Goal: Check status: Check status

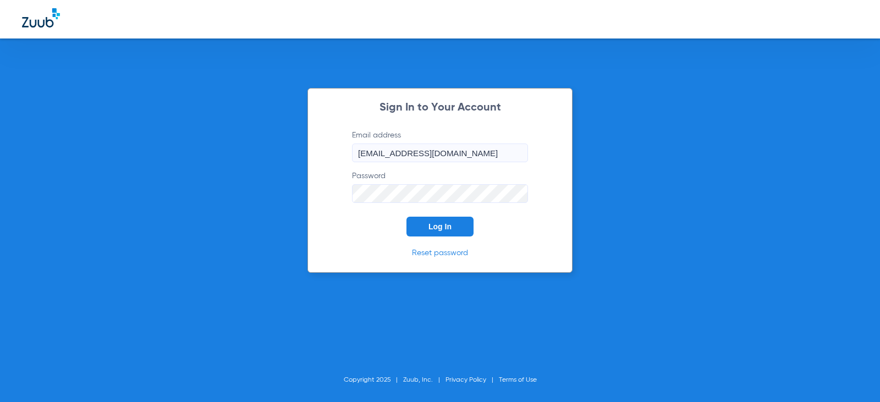
click at [463, 233] on button "Log In" at bounding box center [440, 227] width 67 height 20
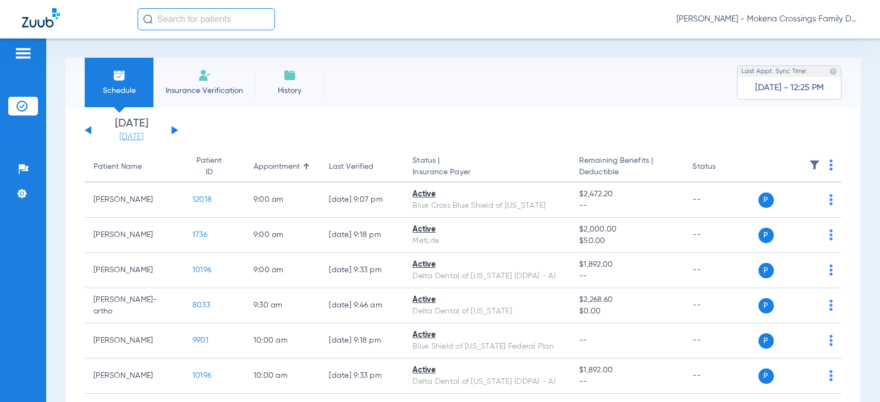
click at [144, 137] on link "[DATE]" at bounding box center [131, 136] width 66 height 11
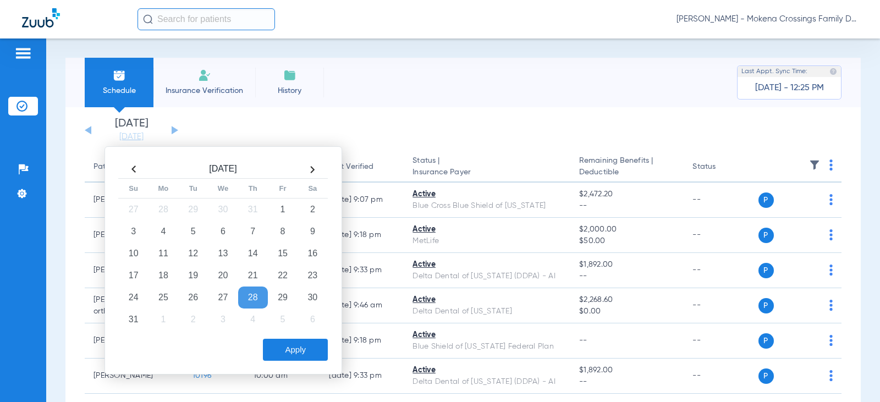
click at [310, 171] on th at bounding box center [313, 170] width 30 height 18
click at [172, 229] on td "8" at bounding box center [164, 232] width 30 height 22
click at [271, 346] on button "Apply" at bounding box center [295, 350] width 65 height 22
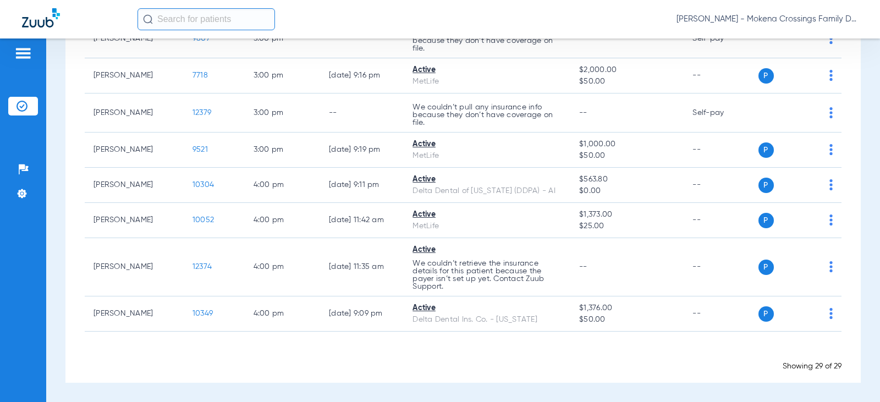
scroll to position [1176, 0]
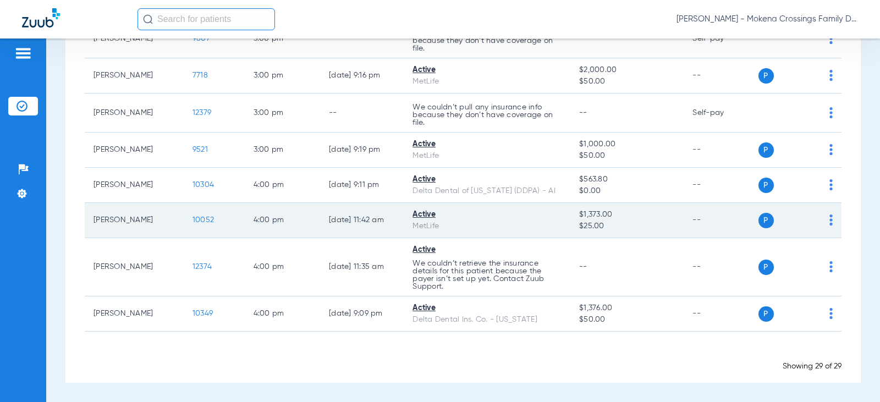
click at [133, 224] on td "[PERSON_NAME]" at bounding box center [134, 220] width 99 height 35
click at [193, 220] on span "10052" at bounding box center [203, 220] width 21 height 8
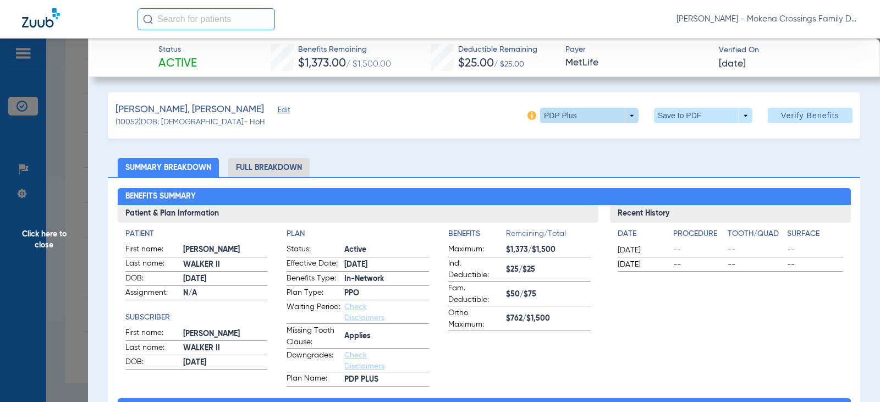
click at [629, 119] on span at bounding box center [589, 115] width 98 height 15
click at [616, 153] on div at bounding box center [440, 201] width 880 height 402
click at [528, 118] on img at bounding box center [532, 115] width 9 height 9
click at [429, 196] on h2 "Benefits Summary" at bounding box center [484, 197] width 733 height 18
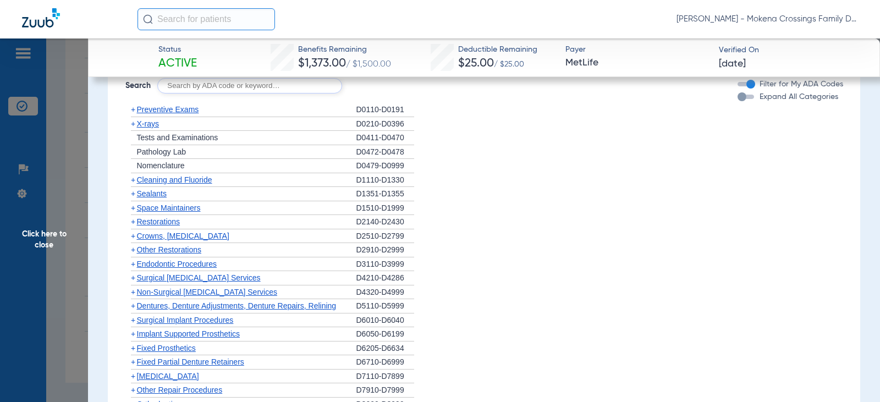
scroll to position [1030, 0]
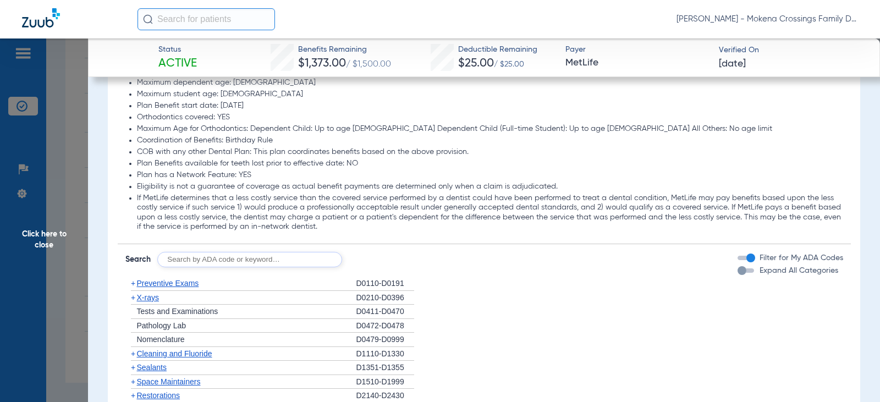
click at [62, 151] on span "Click here to close" at bounding box center [44, 240] width 88 height 402
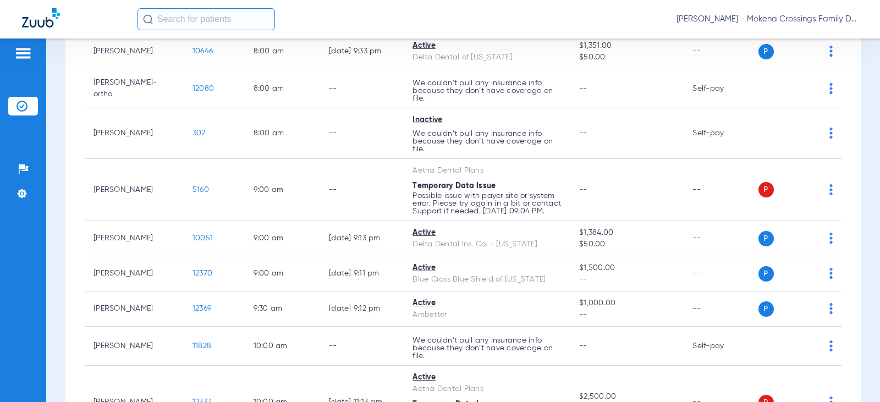
scroll to position [186, 0]
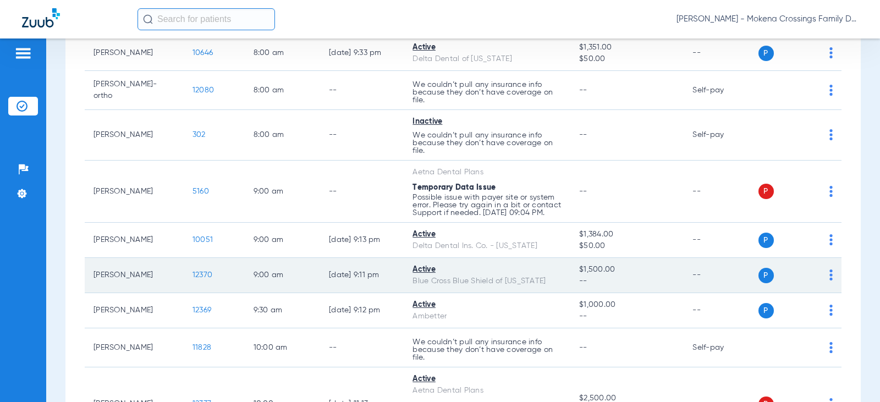
click at [194, 288] on td "12370" at bounding box center [214, 275] width 61 height 35
click at [194, 279] on span "12370" at bounding box center [203, 275] width 20 height 8
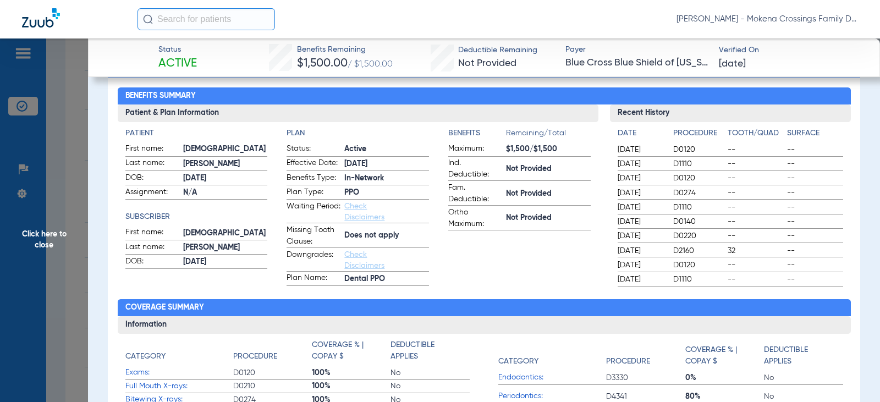
scroll to position [100, 0]
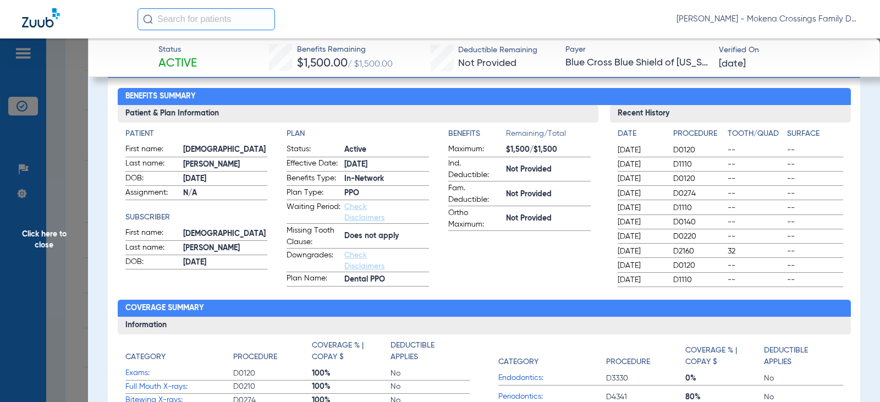
click at [43, 210] on span "Click here to close" at bounding box center [44, 240] width 88 height 402
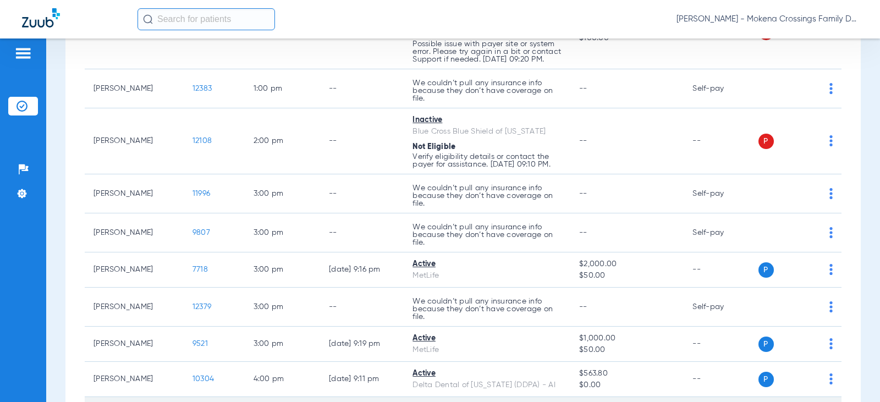
scroll to position [956, 0]
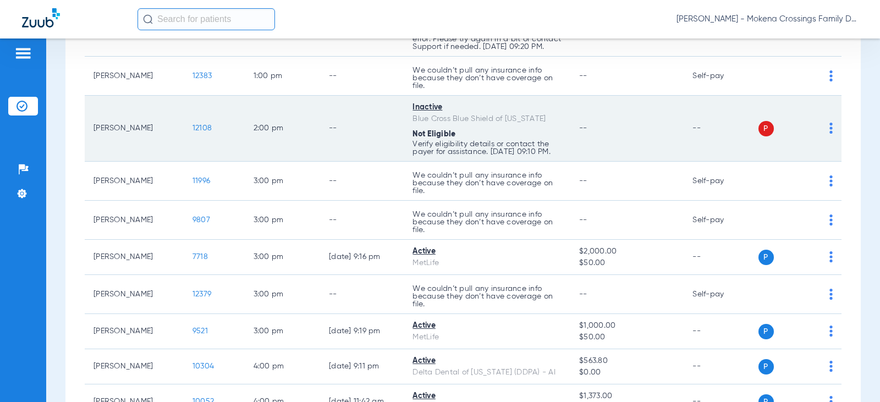
click at [193, 132] on span "12108" at bounding box center [202, 128] width 19 height 8
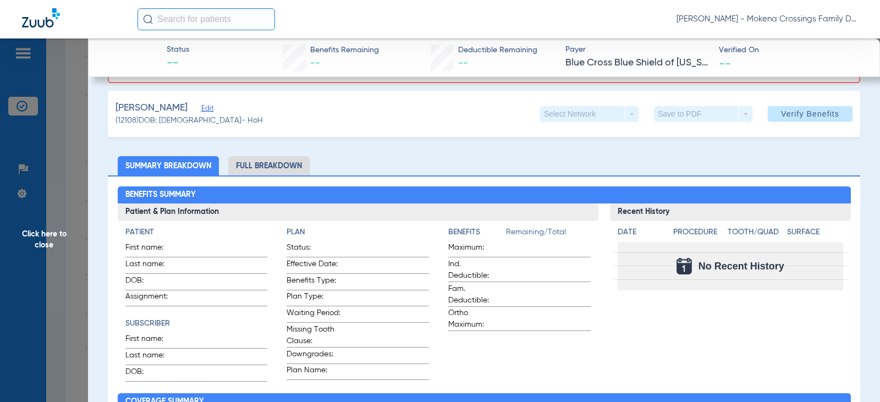
scroll to position [0, 0]
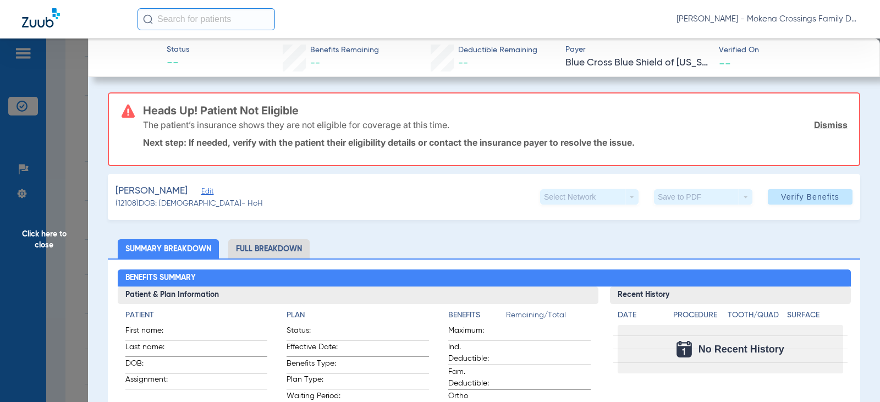
click at [70, 238] on span "Click here to close" at bounding box center [44, 240] width 88 height 402
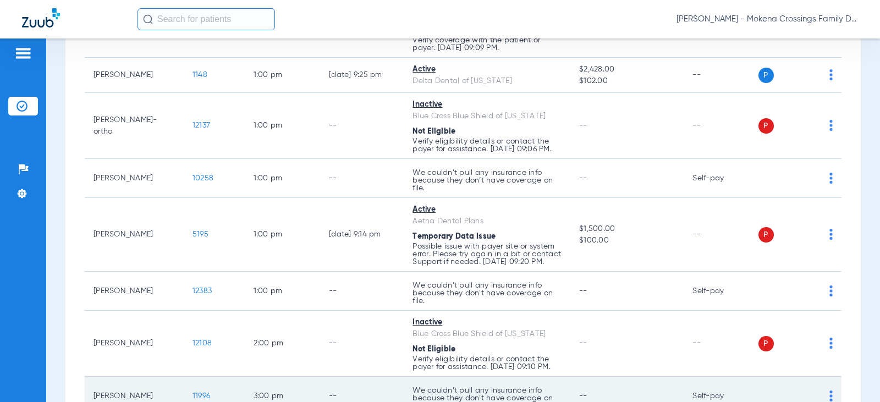
scroll to position [736, 0]
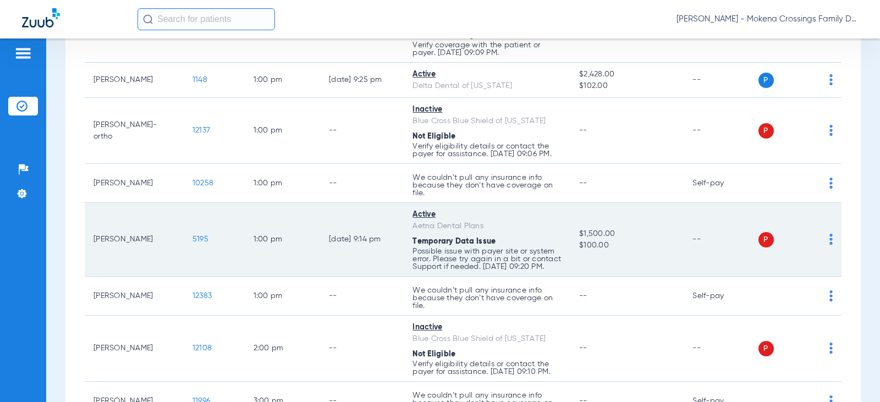
click at [196, 243] on span "5195" at bounding box center [201, 239] width 16 height 8
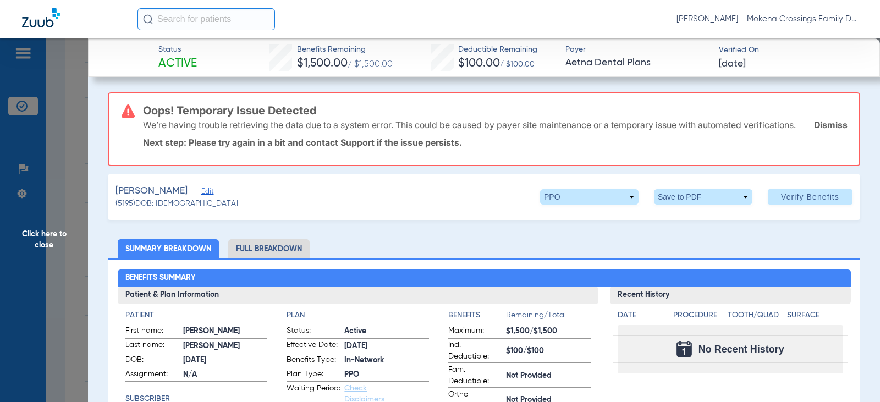
click at [40, 222] on span "Click here to close" at bounding box center [44, 240] width 88 height 402
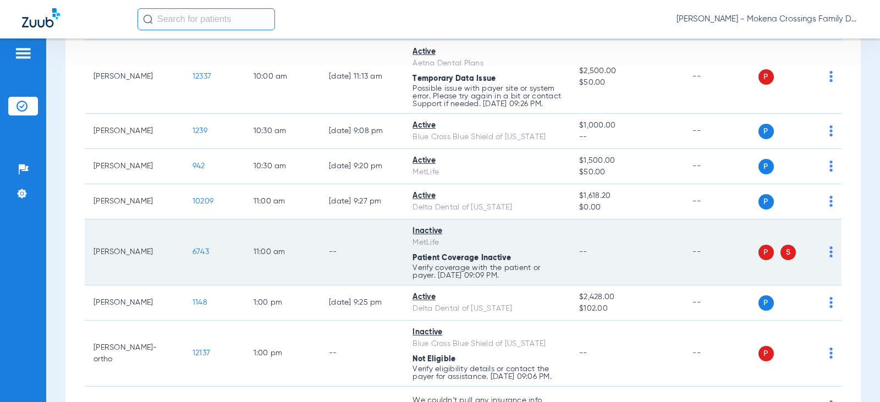
scroll to position [461, 0]
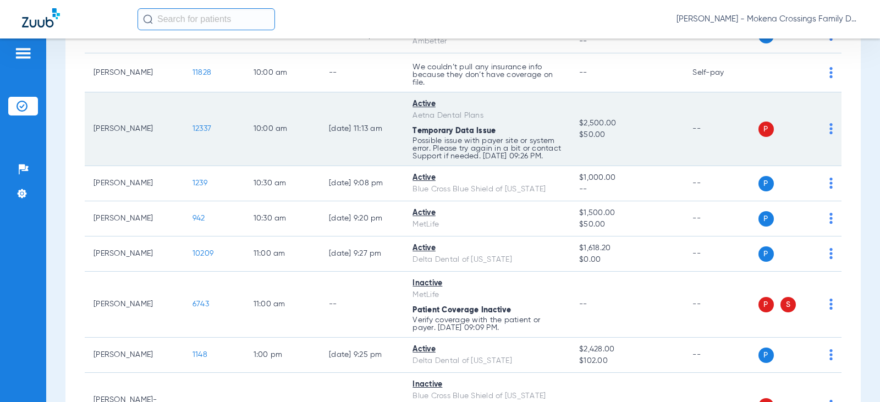
click at [193, 133] on span "12337" at bounding box center [202, 129] width 19 height 8
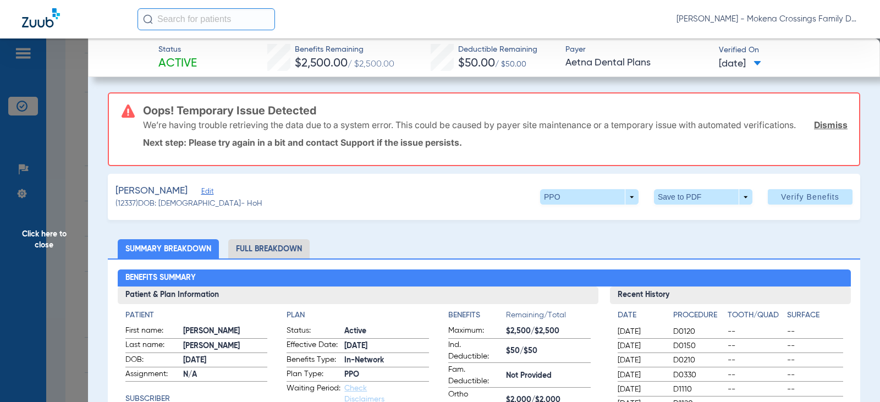
click at [30, 229] on span "Click here to close" at bounding box center [44, 240] width 88 height 402
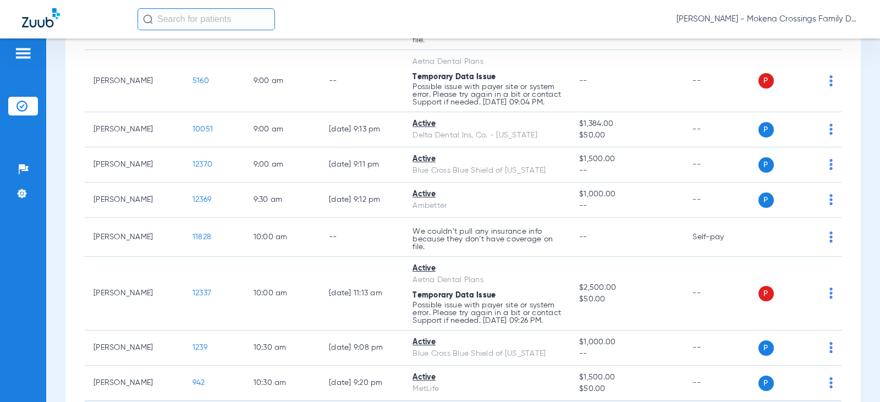
scroll to position [296, 0]
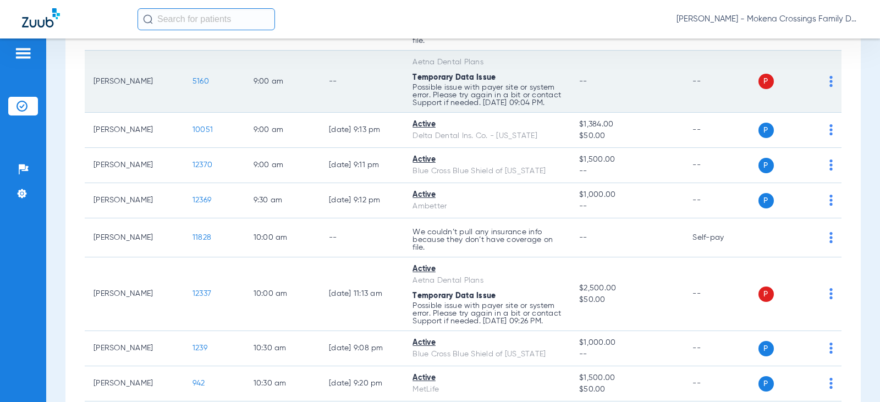
click at [193, 84] on span "5160" at bounding box center [201, 82] width 17 height 8
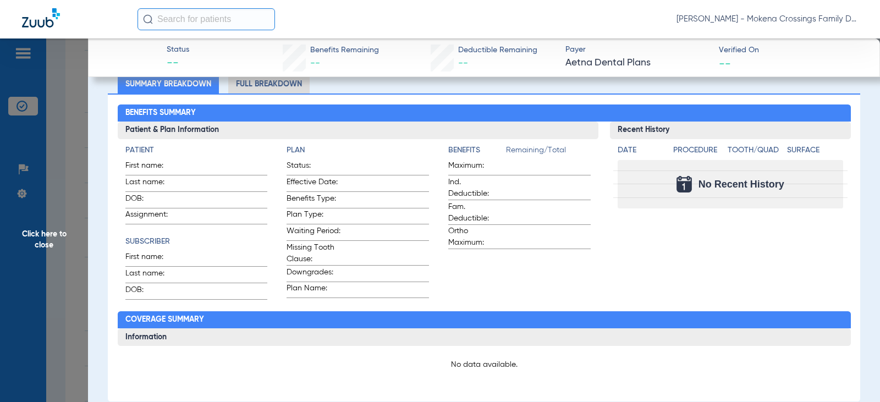
scroll to position [0, 0]
